Goal: Information Seeking & Learning: Learn about a topic

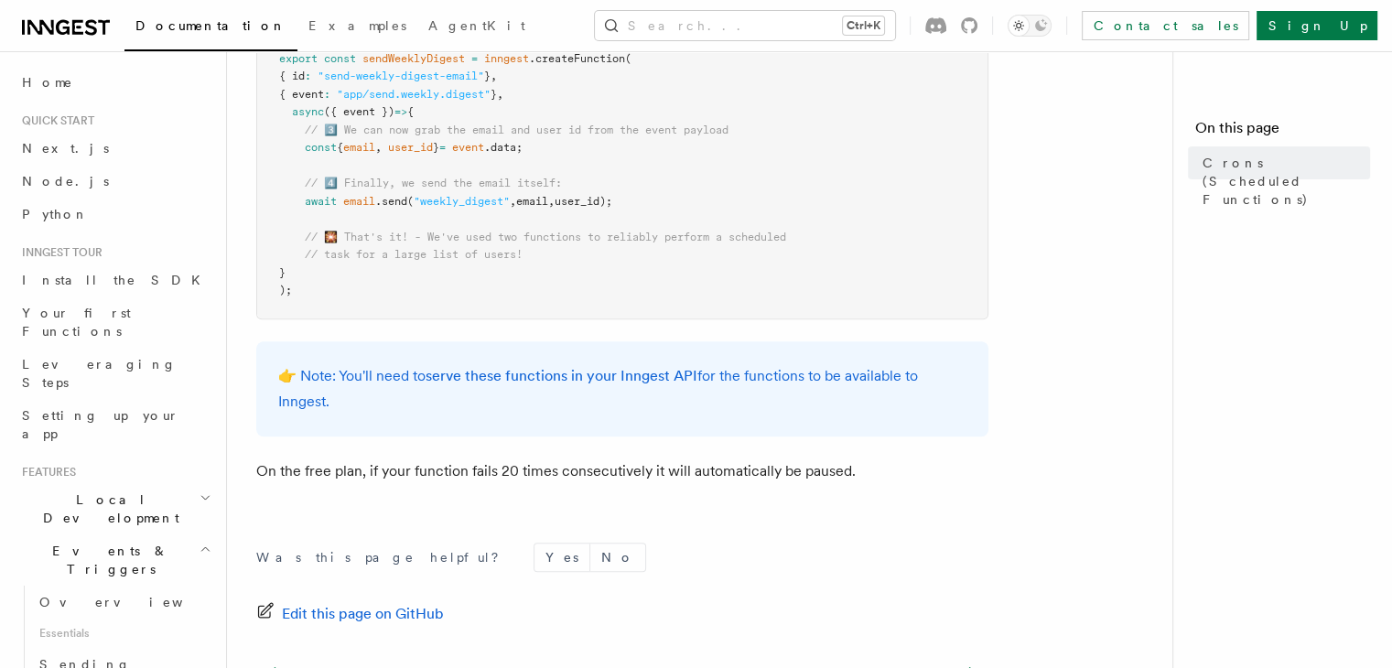
click at [178, 535] on h2 "Events & Triggers" at bounding box center [115, 560] width 200 height 51
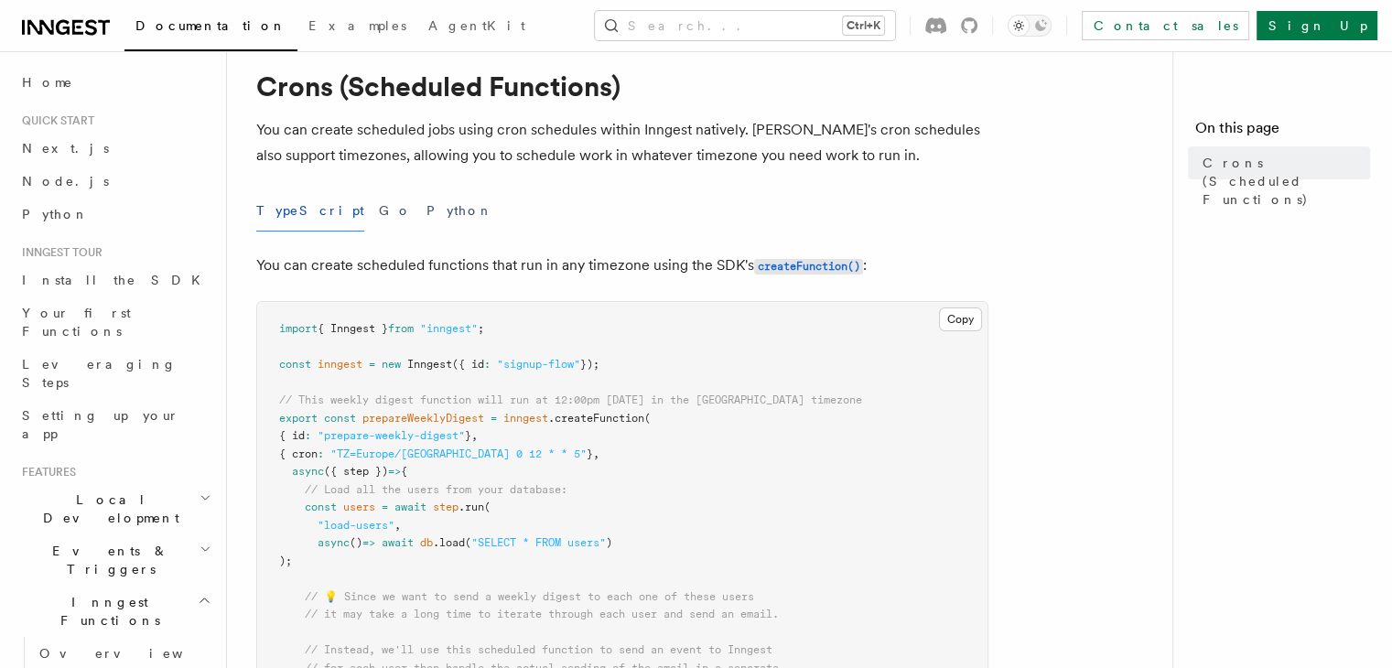
scroll to position [4, 0]
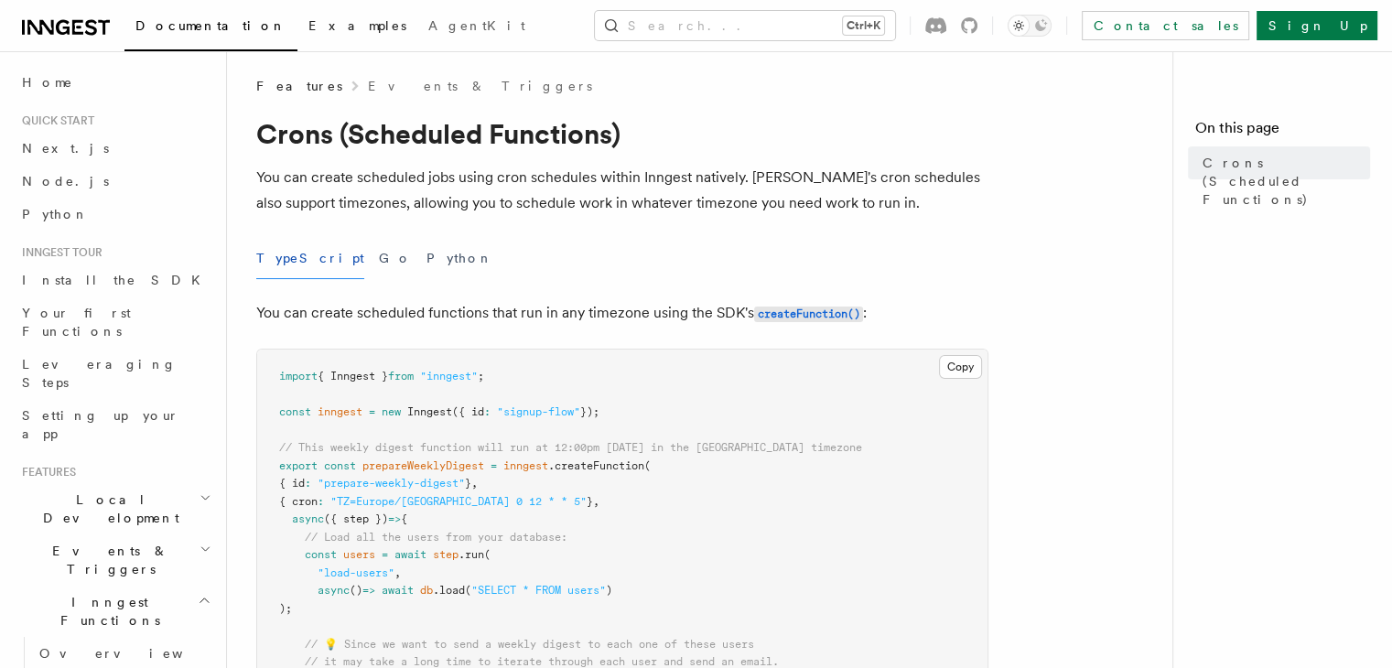
click at [309, 28] on span "Examples" at bounding box center [358, 25] width 98 height 15
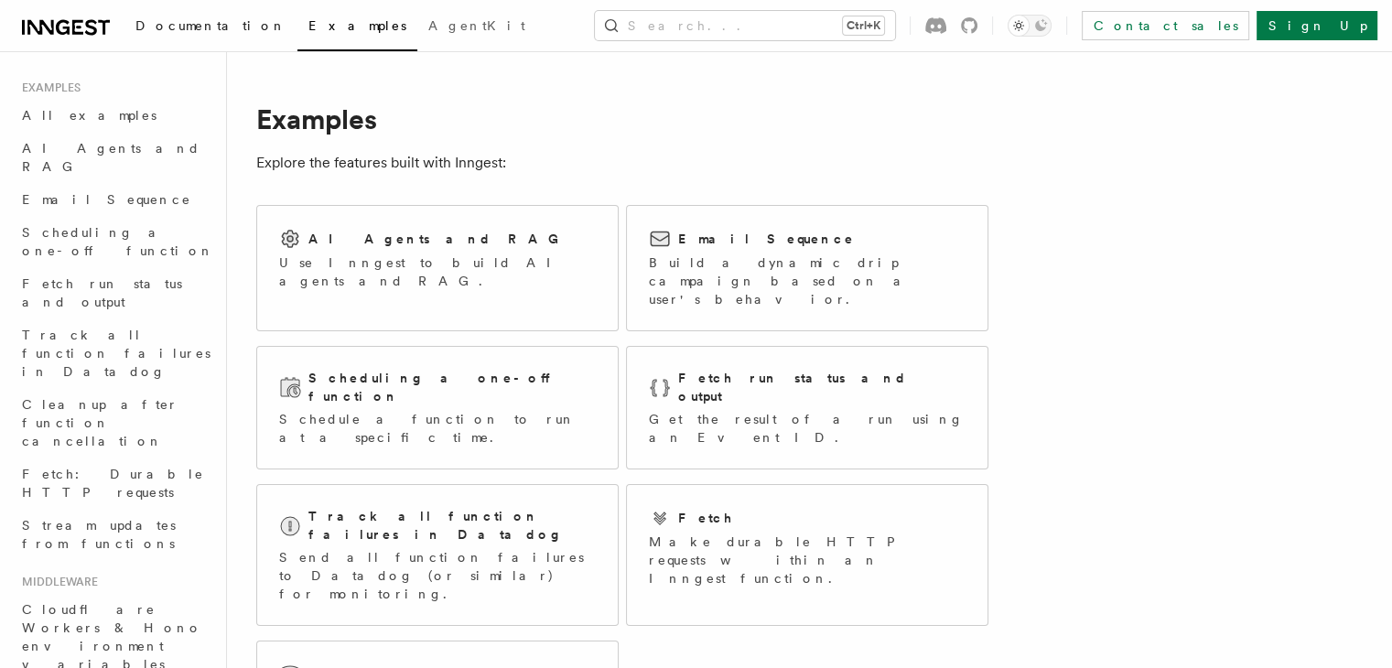
click at [162, 42] on link "Documentation" at bounding box center [211, 27] width 173 height 44
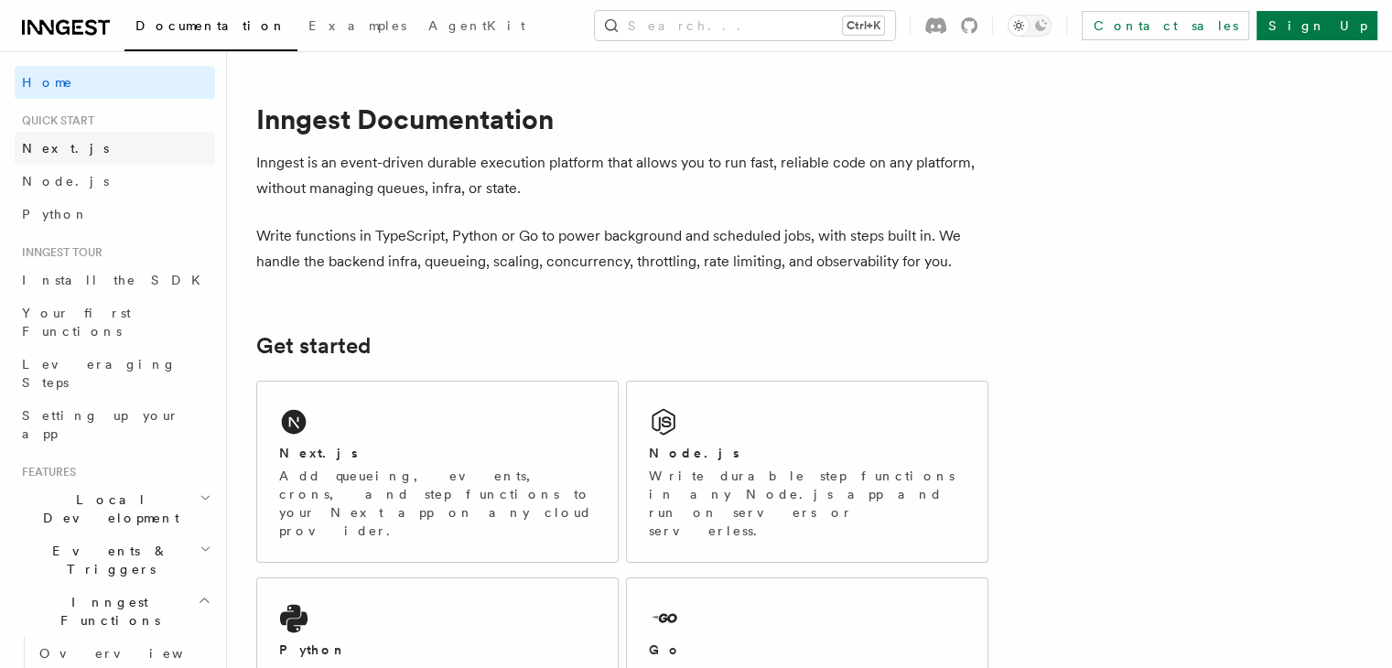
click at [48, 142] on span "Next.js" at bounding box center [65, 148] width 87 height 15
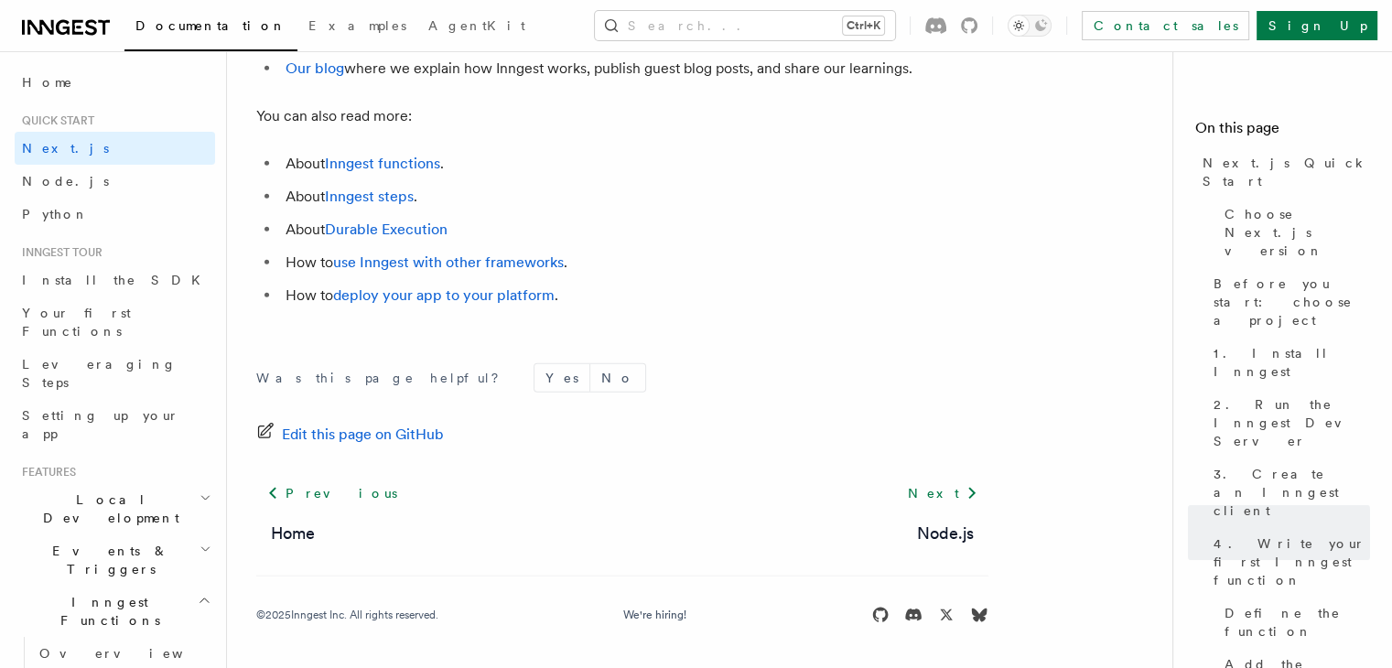
scroll to position [11672, 0]
click at [87, 406] on span "Setting up your app" at bounding box center [118, 424] width 193 height 37
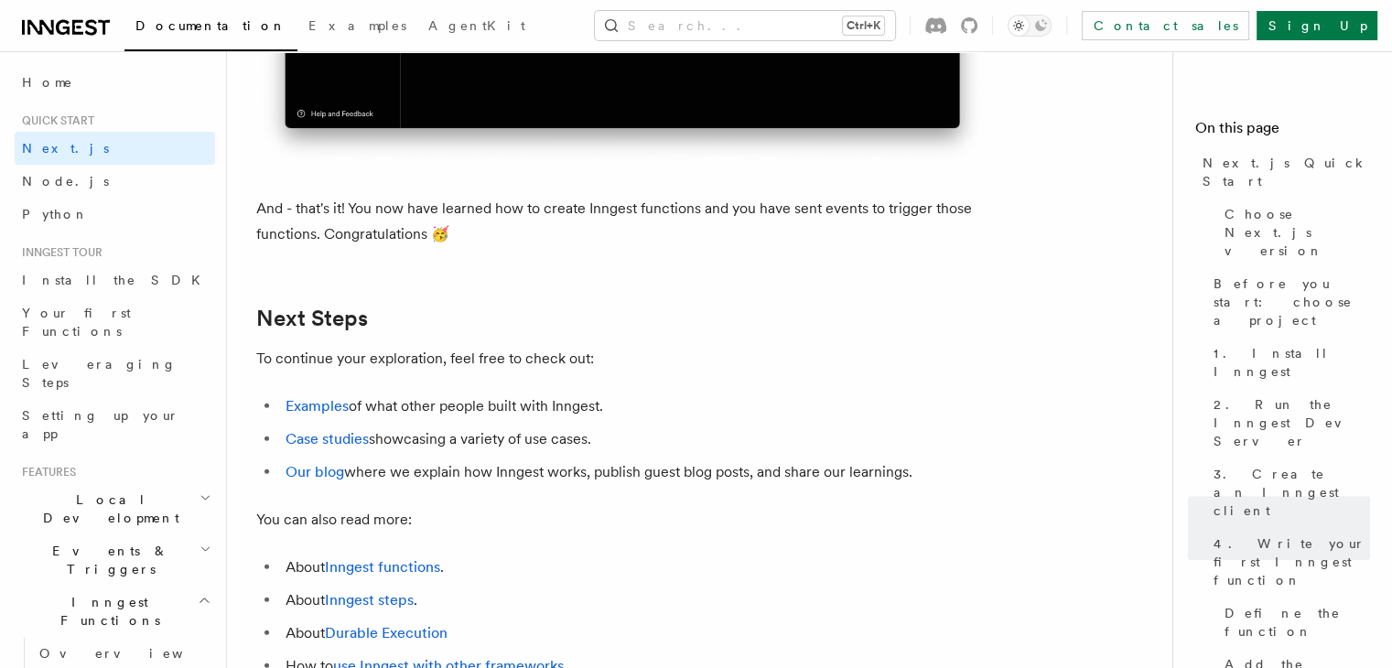
scroll to position [11229, 0]
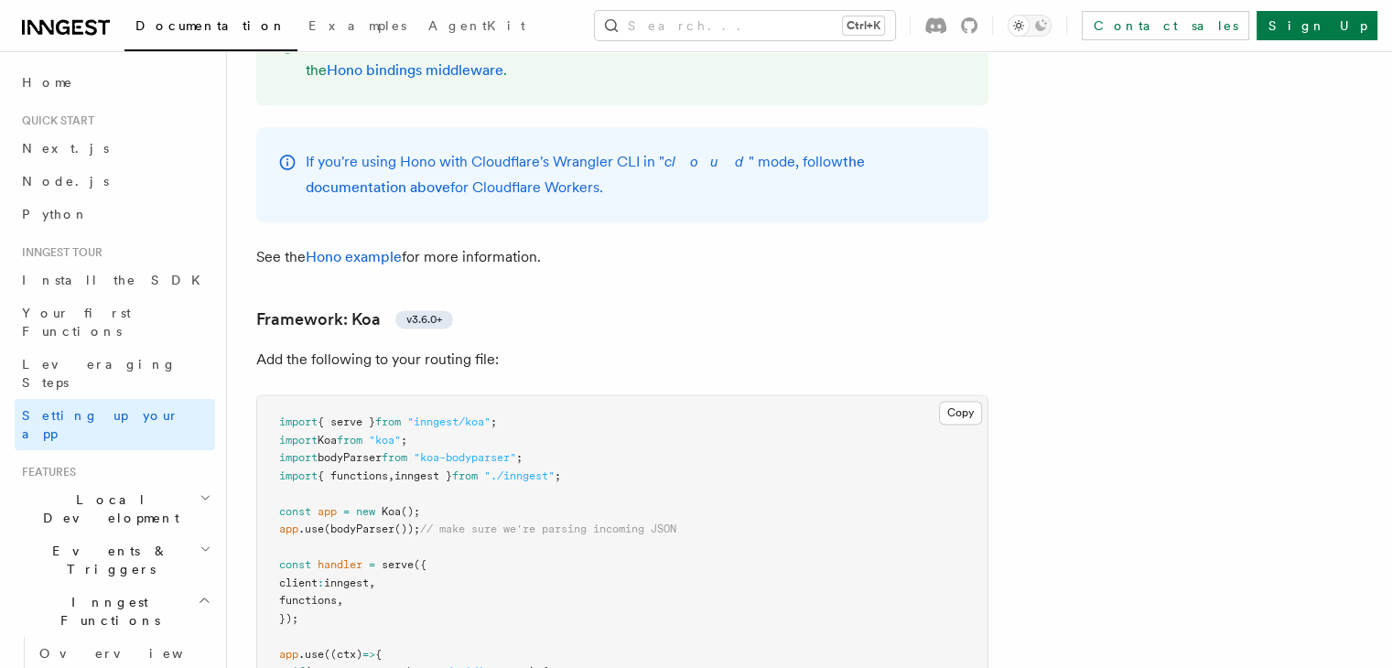
scroll to position [9464, 0]
